Goal: Find specific page/section: Find specific page/section

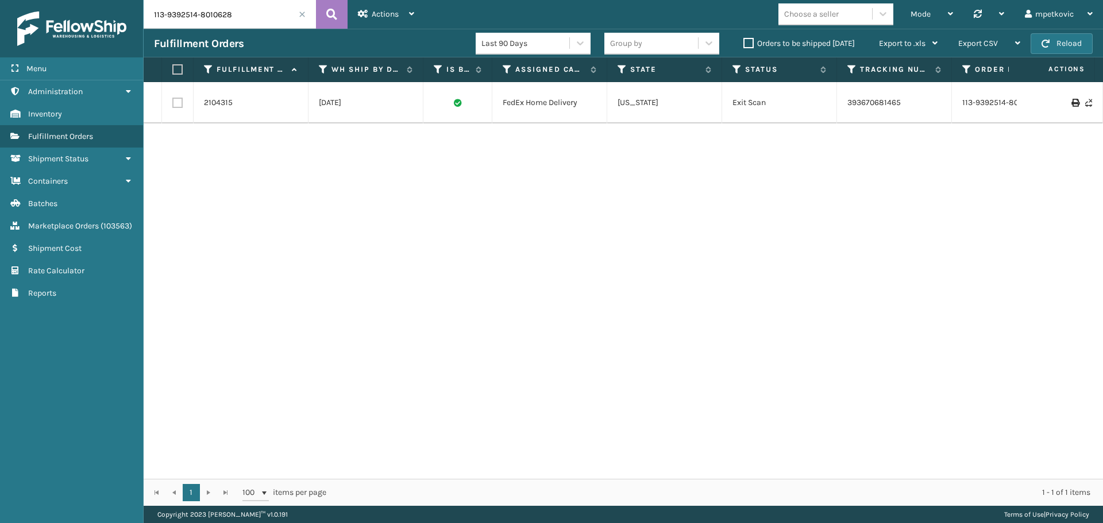
click at [319, 196] on div "2104315 [DATE] FedEx Home Delivery [US_STATE][GEOGRAPHIC_DATA] Scan 39367068146…" at bounding box center [623, 280] width 959 height 397
click at [257, 154] on div "2104315 [DATE] FedEx Home Delivery [US_STATE][GEOGRAPHIC_DATA] Scan 39367068146…" at bounding box center [623, 280] width 959 height 397
click at [256, 142] on div "2104315 [DATE] FedEx Home Delivery [US_STATE][GEOGRAPHIC_DATA] Scan 39367068146…" at bounding box center [623, 280] width 959 height 397
click at [257, 168] on div "2104315 [DATE] FedEx Home Delivery [US_STATE][GEOGRAPHIC_DATA] Scan 39367068146…" at bounding box center [623, 280] width 959 height 397
click at [1048, 49] on button "Reload" at bounding box center [1062, 43] width 62 height 21
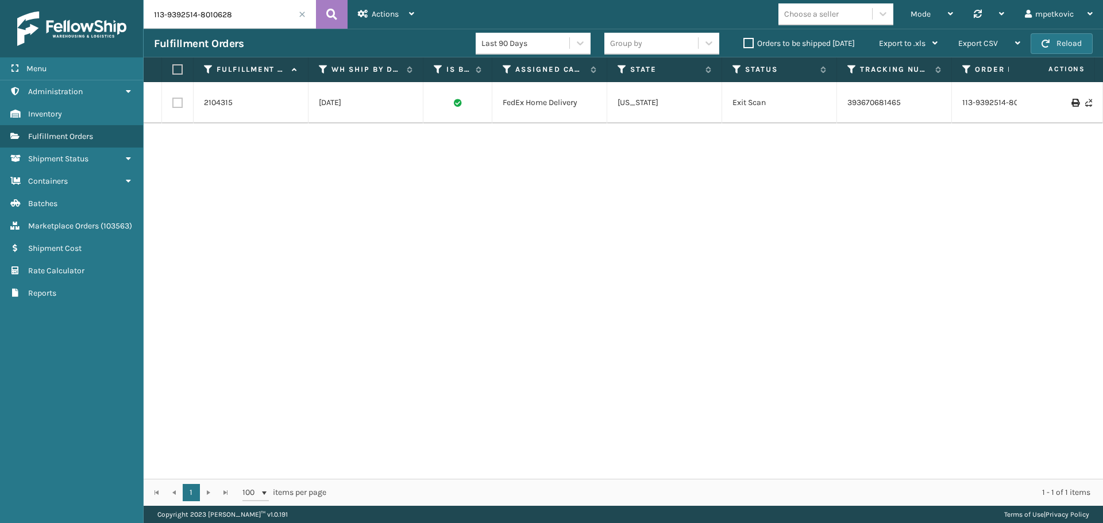
click at [288, 188] on div "2104315 [DATE] FedEx Home Delivery [US_STATE][GEOGRAPHIC_DATA] Scan 39367068146…" at bounding box center [623, 280] width 959 height 397
click at [88, 92] on link "Administration" at bounding box center [71, 91] width 143 height 22
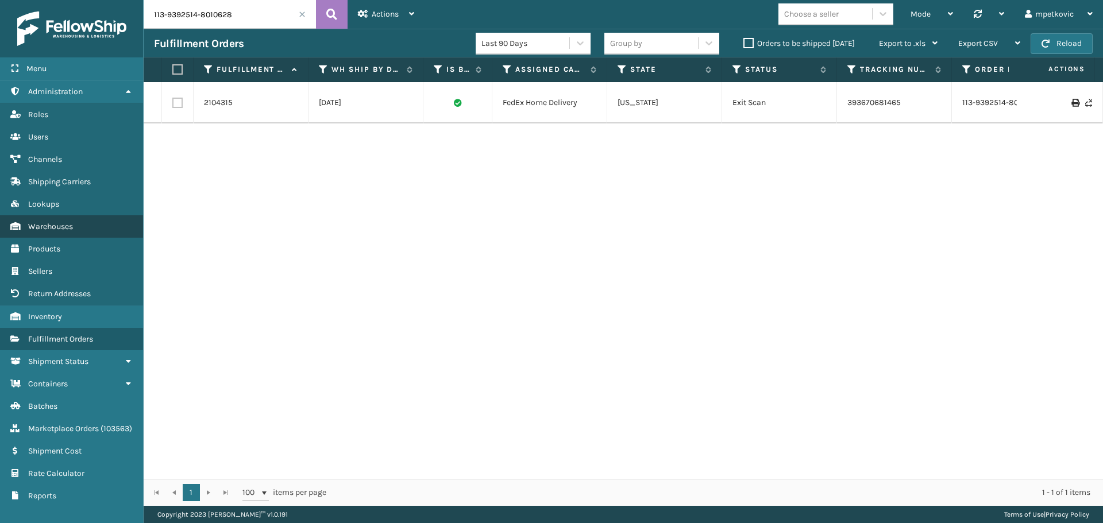
click at [56, 230] on span "Warehouses" at bounding box center [50, 227] width 45 height 10
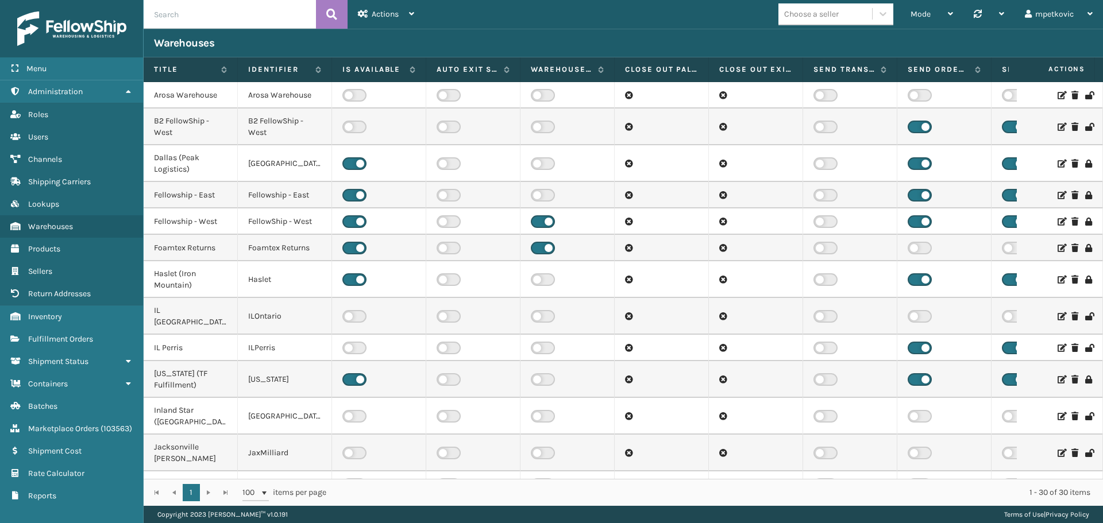
click at [306, 48] on div "Warehouses" at bounding box center [623, 43] width 939 height 14
click at [317, 34] on div "Warehouses" at bounding box center [623, 43] width 959 height 29
click at [550, 40] on div "Warehouses" at bounding box center [623, 43] width 939 height 14
click at [464, 40] on div "Warehouses" at bounding box center [623, 43] width 939 height 14
click at [365, 40] on div "Warehouses" at bounding box center [623, 43] width 939 height 14
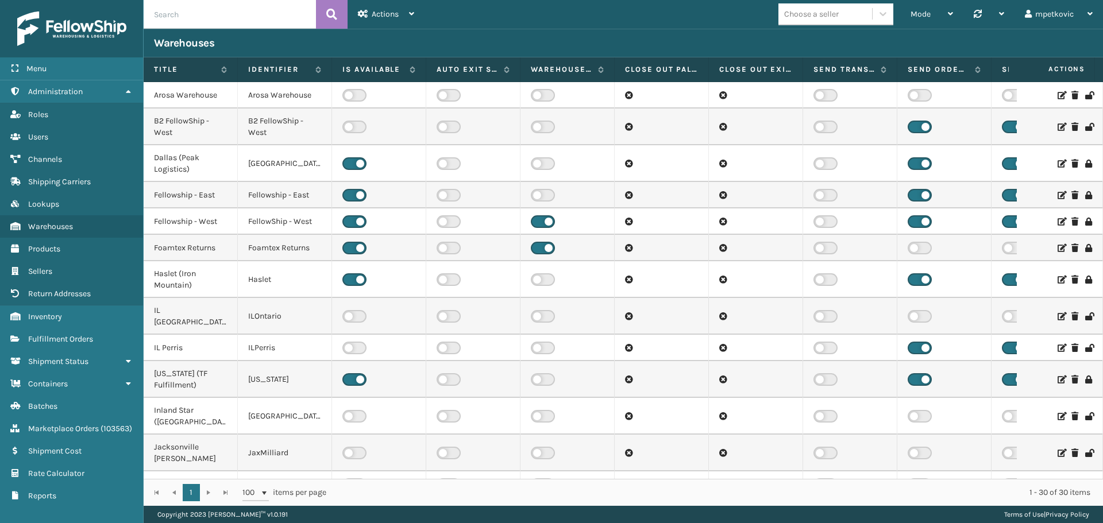
click at [294, 40] on div "Warehouses" at bounding box center [623, 43] width 939 height 14
click at [277, 43] on div "Warehouses" at bounding box center [623, 43] width 939 height 14
click at [508, 38] on div "Warehouses" at bounding box center [623, 43] width 939 height 14
